Goal: Task Accomplishment & Management: Manage account settings

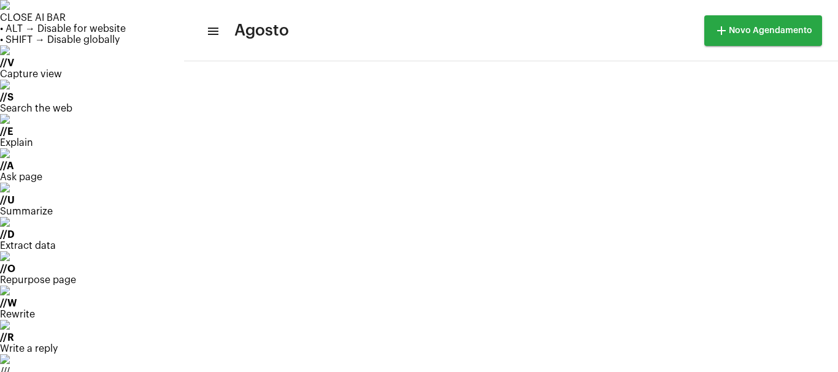
scroll to position [354, 0]
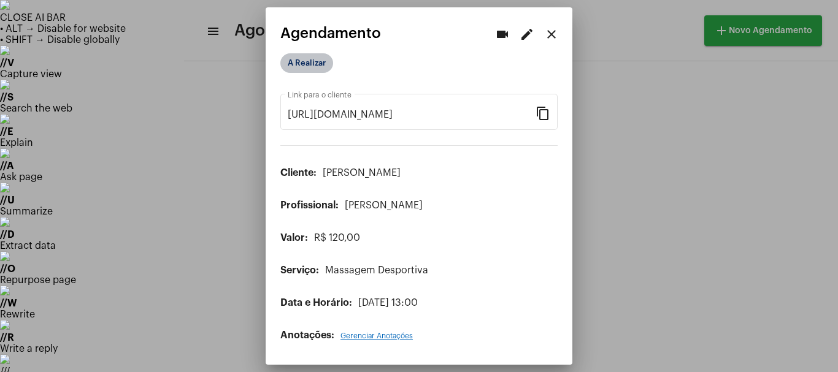
click at [305, 57] on mat-chip "A Realizar" at bounding box center [306, 63] width 53 height 20
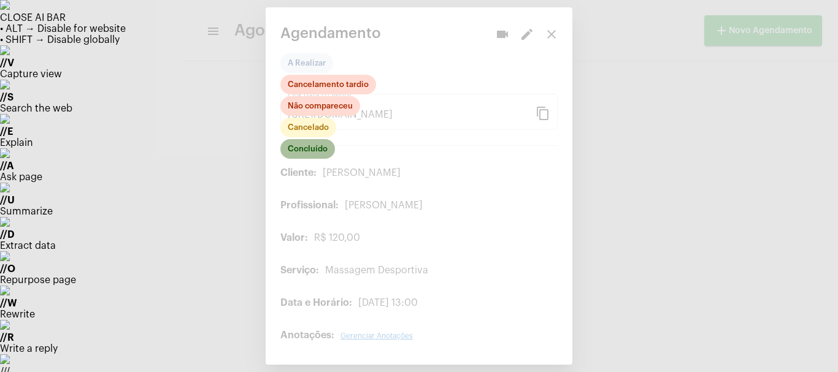
click at [295, 148] on mat-chip "Concluído" at bounding box center [307, 149] width 55 height 20
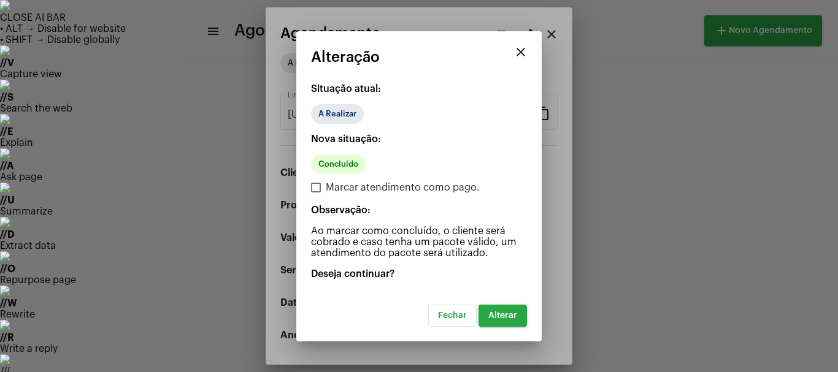
click at [500, 318] on span "Alterar" at bounding box center [502, 315] width 29 height 9
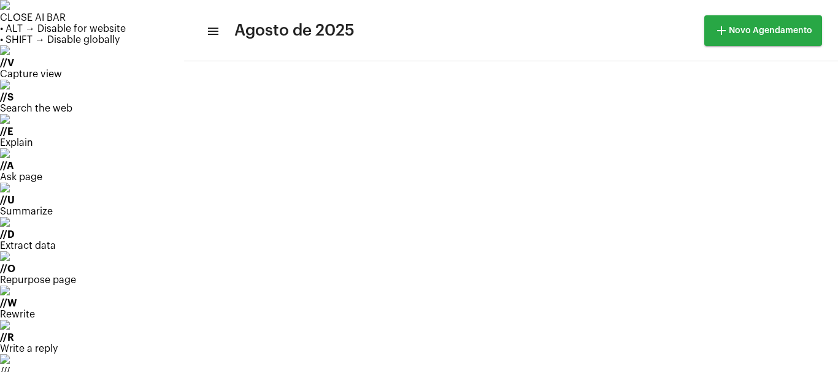
scroll to position [72, 0]
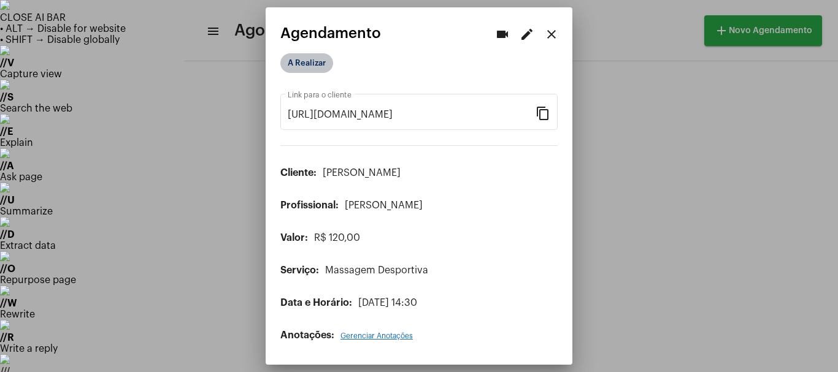
click at [296, 57] on mat-chip "A Realizar" at bounding box center [306, 63] width 53 height 20
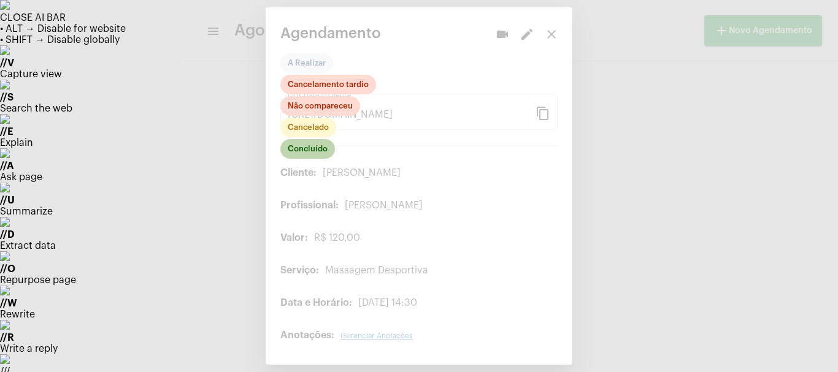
click at [321, 153] on mat-chip "Concluído" at bounding box center [307, 149] width 55 height 20
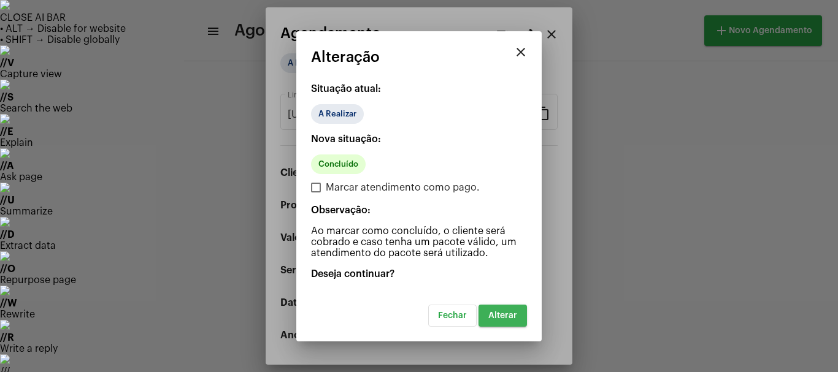
click at [498, 321] on button "Alterar" at bounding box center [502, 316] width 48 height 22
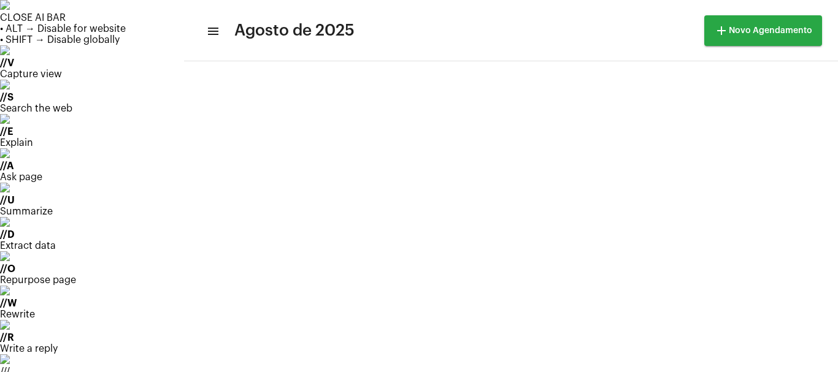
scroll to position [113, 0]
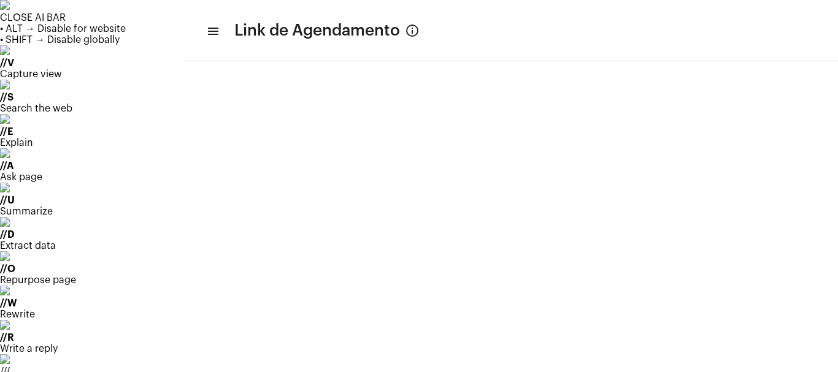
scroll to position [82, 0]
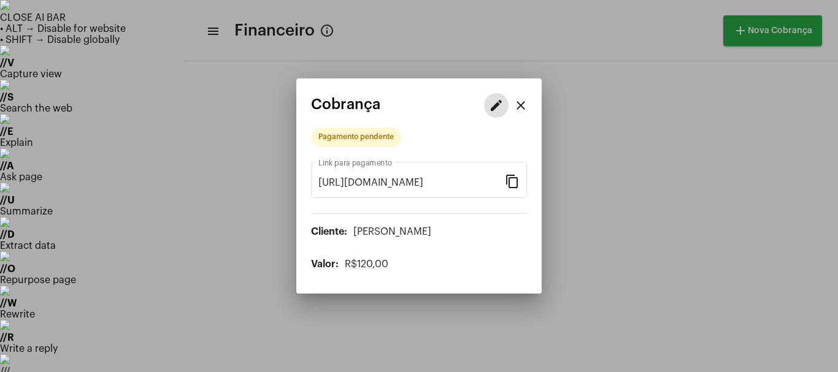
click at [499, 113] on mat-icon "edit" at bounding box center [496, 105] width 15 height 15
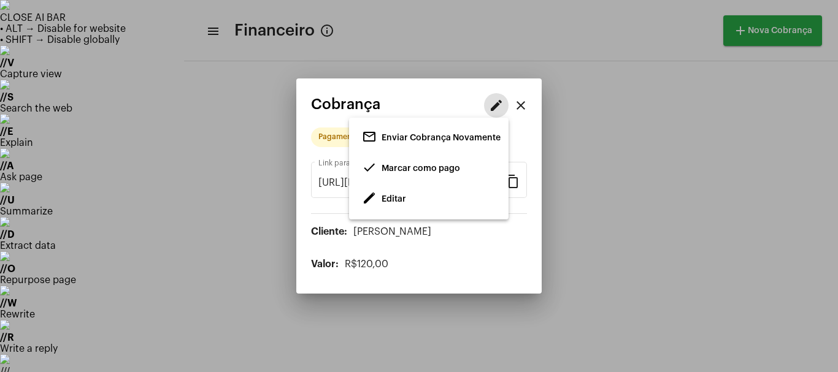
click at [389, 167] on span "Marcar como pago" at bounding box center [420, 168] width 78 height 9
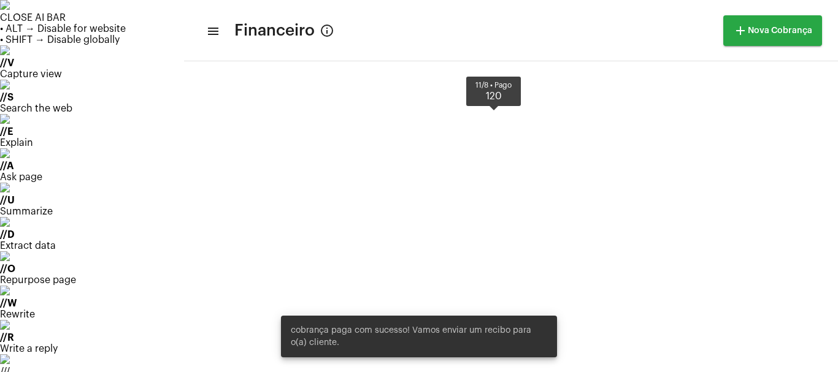
scroll to position [413, 0]
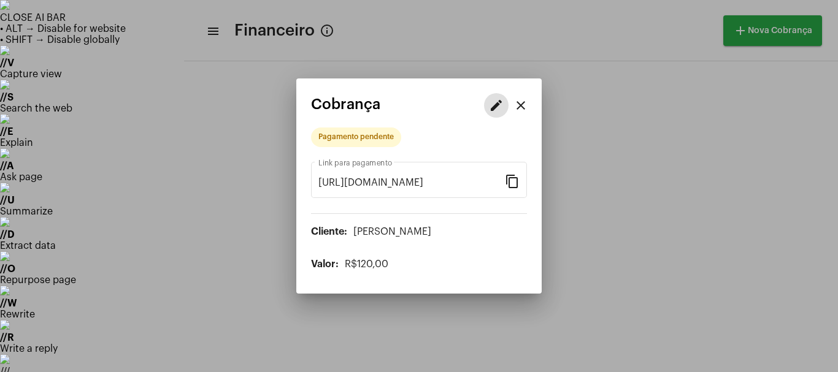
click at [497, 105] on mat-icon "edit" at bounding box center [496, 105] width 15 height 15
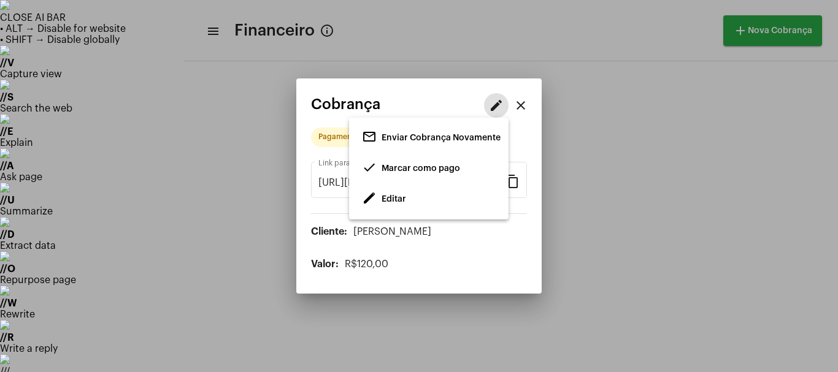
click at [391, 167] on span "Marcar como pago" at bounding box center [420, 168] width 78 height 9
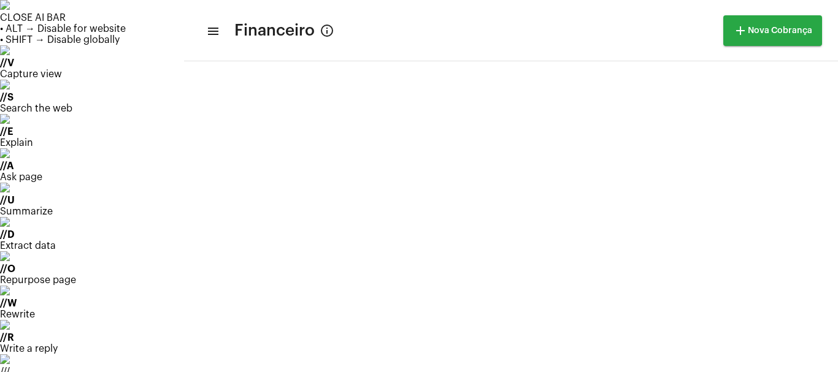
scroll to position [245, 0]
drag, startPoint x: 782, startPoint y: 107, endPoint x: 773, endPoint y: 113, distance: 11.1
